Goal: Information Seeking & Learning: Understand process/instructions

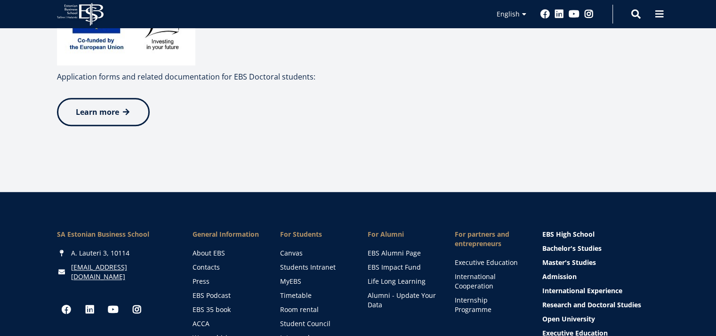
scroll to position [578, 0]
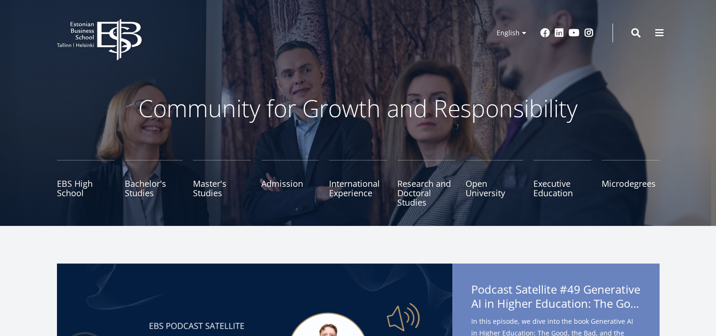
click at [288, 186] on link "Admission" at bounding box center [290, 183] width 58 height 47
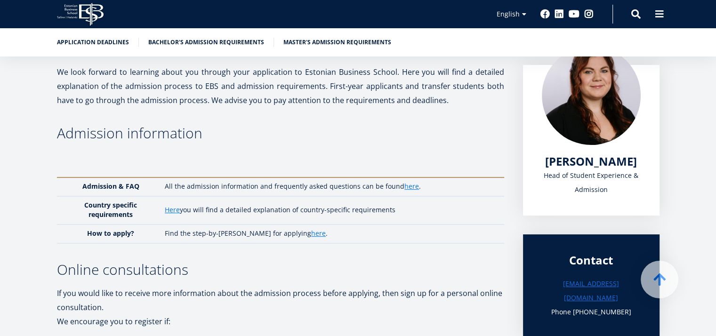
scroll to position [152, 0]
click at [311, 233] on link "here" at bounding box center [318, 232] width 15 height 9
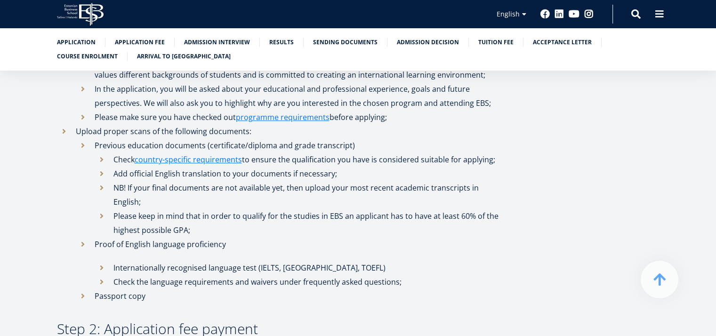
scroll to position [500, 0]
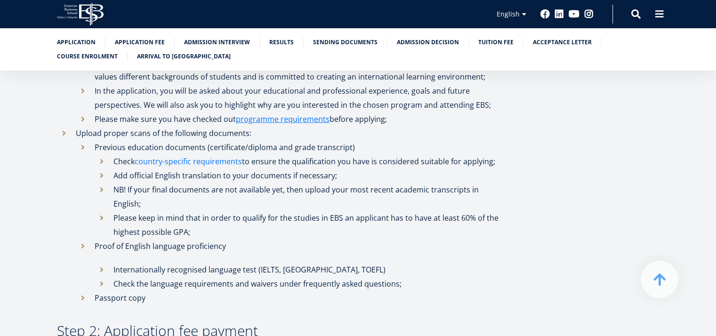
click at [212, 163] on link "country-specific requirements" at bounding box center [188, 162] width 107 height 14
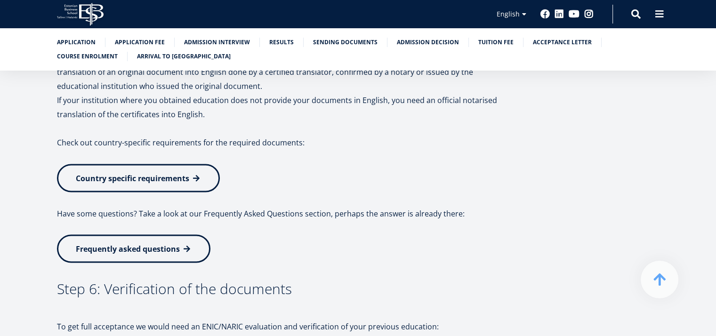
scroll to position [1644, 0]
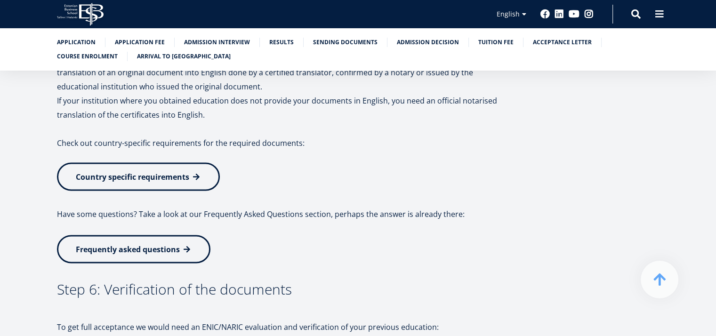
click at [207, 163] on link "Country specific requirements" at bounding box center [138, 177] width 163 height 28
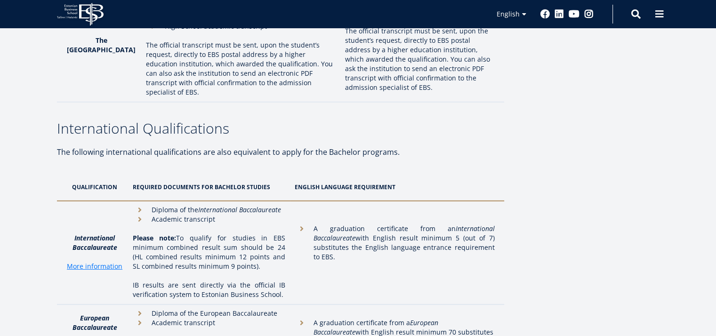
scroll to position [2902, 0]
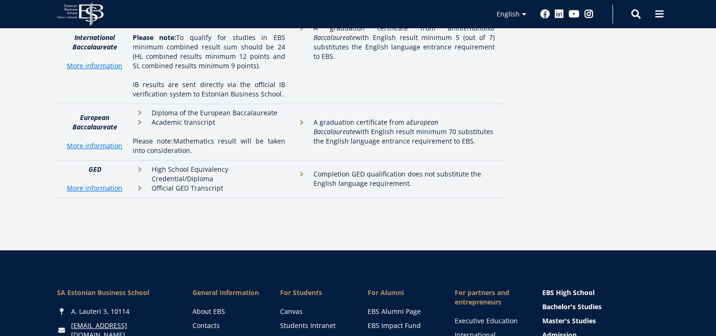
scroll to position [3184, 0]
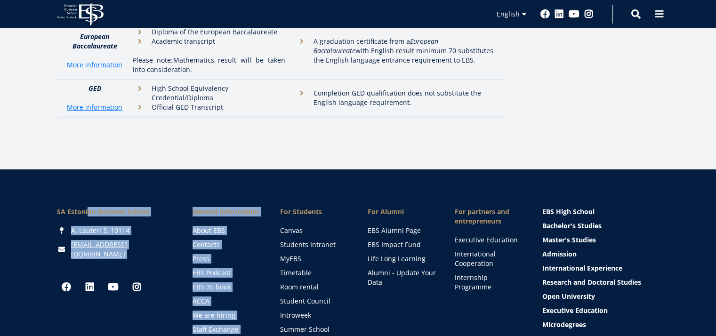
drag, startPoint x: 47, startPoint y: 74, endPoint x: 236, endPoint y: 241, distance: 252.4
click at [236, 241] on div "SA [GEOGRAPHIC_DATA] [PERSON_NAME] 3, 10114 [EMAIL_ADDRESS][DOMAIN_NAME] Social…" at bounding box center [358, 285] width 716 height 231
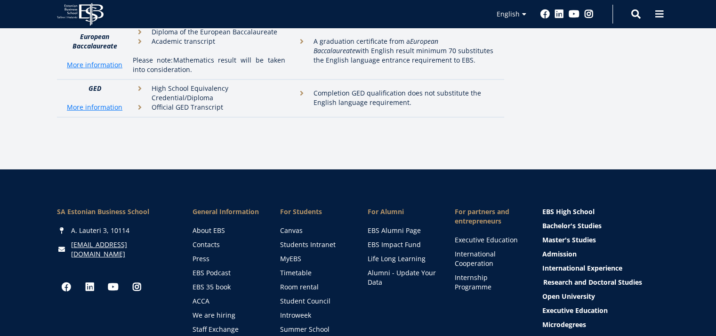
click at [558, 278] on link "Research and Doctoral Studies" at bounding box center [602, 282] width 117 height 9
